Goal: Task Accomplishment & Management: Use online tool/utility

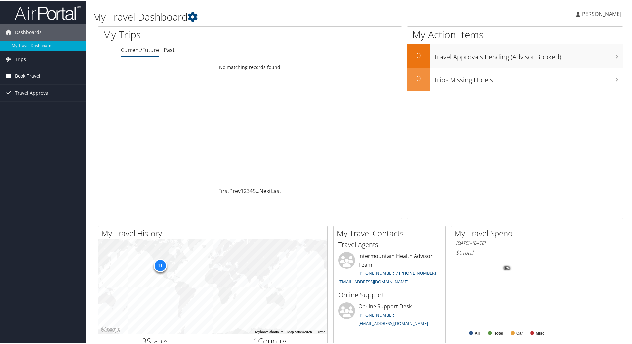
click at [40, 77] on span "Book Travel" at bounding box center [27, 75] width 25 height 17
click at [42, 110] on link "Book/Manage Online Trips" at bounding box center [43, 109] width 86 height 10
